Goal: Navigation & Orientation: Find specific page/section

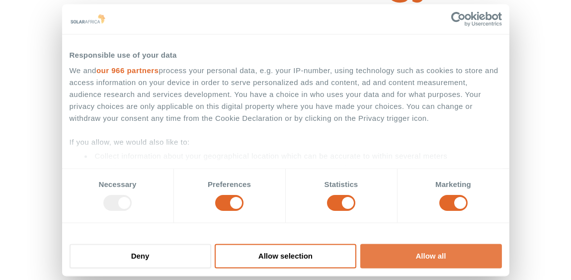
click at [439, 252] on button "Allow all" at bounding box center [431, 256] width 142 height 24
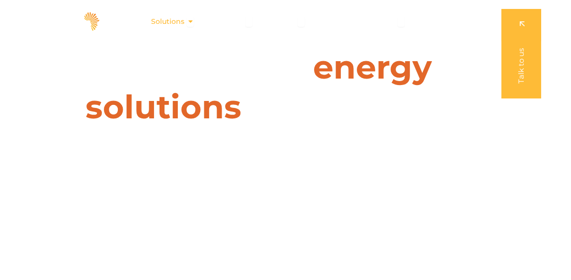
click at [180, 21] on span "Solutions" at bounding box center [167, 21] width 33 height 10
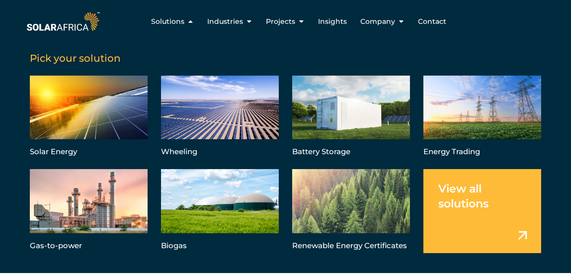
click at [465, 203] on link "Menu" at bounding box center [482, 211] width 118 height 84
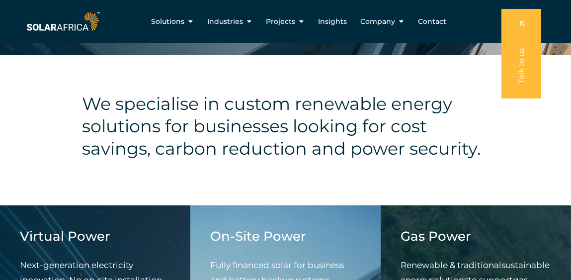
scroll to position [114, 0]
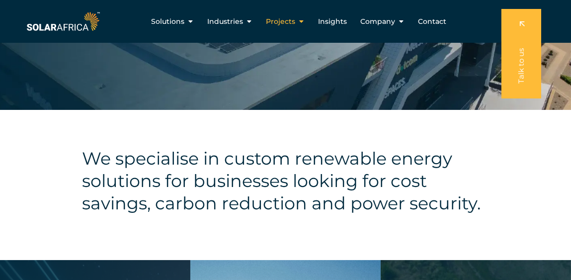
click at [292, 21] on span "Projects" at bounding box center [280, 21] width 29 height 10
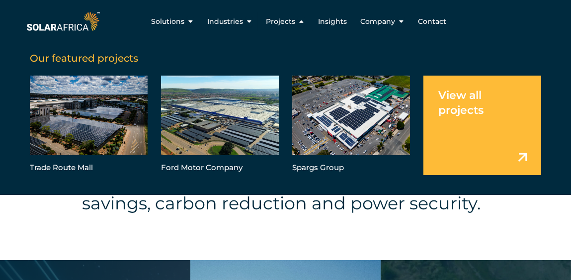
click at [475, 131] on link "Menu" at bounding box center [482, 125] width 118 height 99
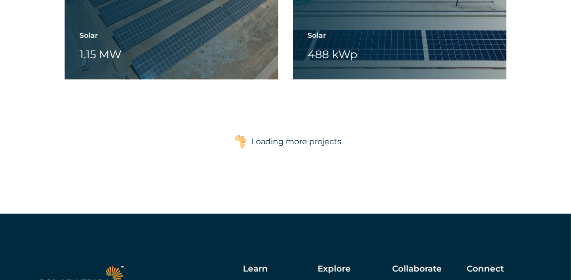
scroll to position [1593, 0]
